Goal: Information Seeking & Learning: Learn about a topic

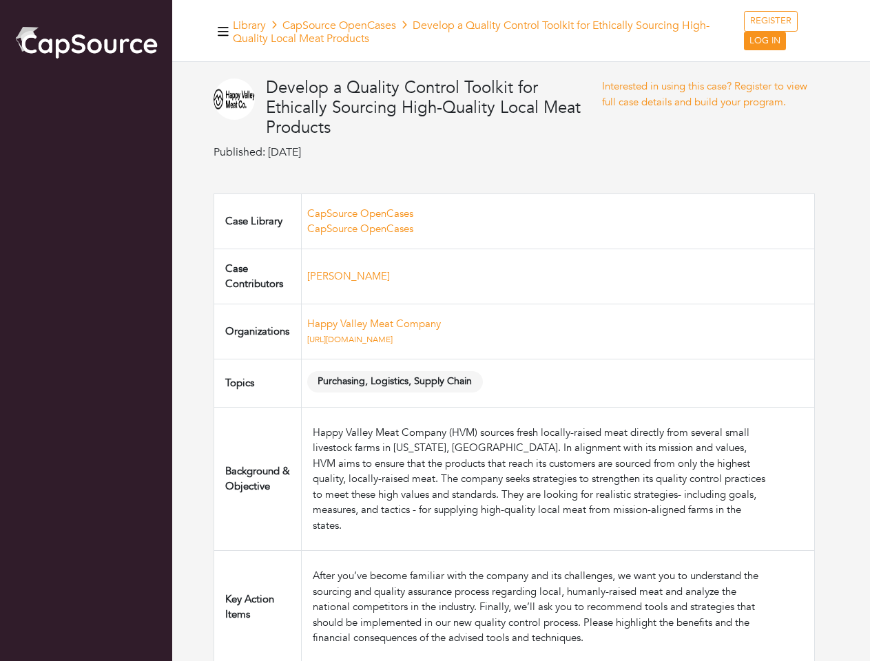
click at [435, 331] on td "Happy Valley Meat Company [URL][DOMAIN_NAME]" at bounding box center [557, 331] width 513 height 55
click at [223, 31] on icon "button" at bounding box center [223, 31] width 11 height 9
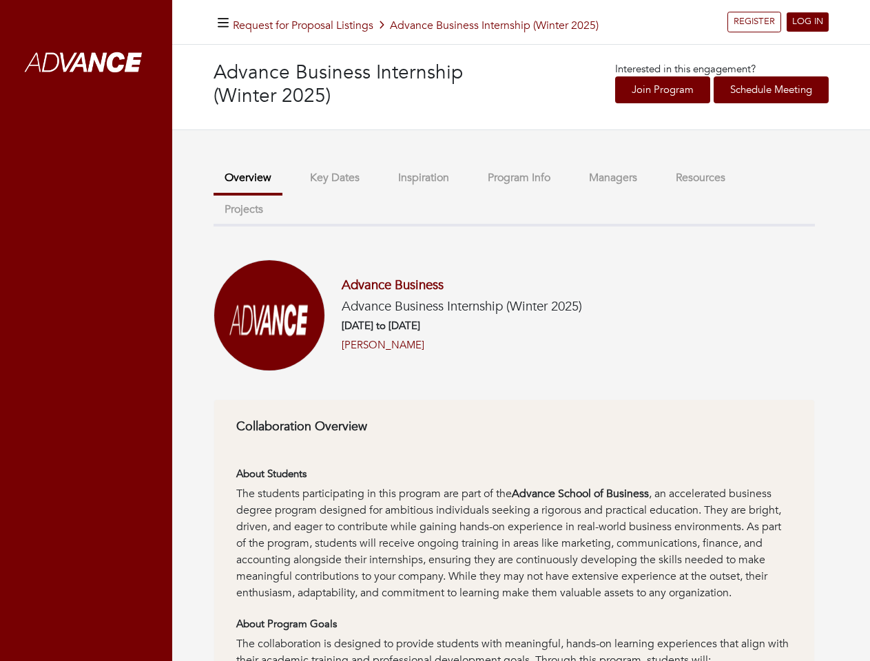
click at [435, 331] on h6 "[DATE] to [DATE]" at bounding box center [462, 326] width 240 height 12
click at [223, 22] on icon "button" at bounding box center [223, 23] width 11 height 13
